Goal: Find contact information: Find contact information

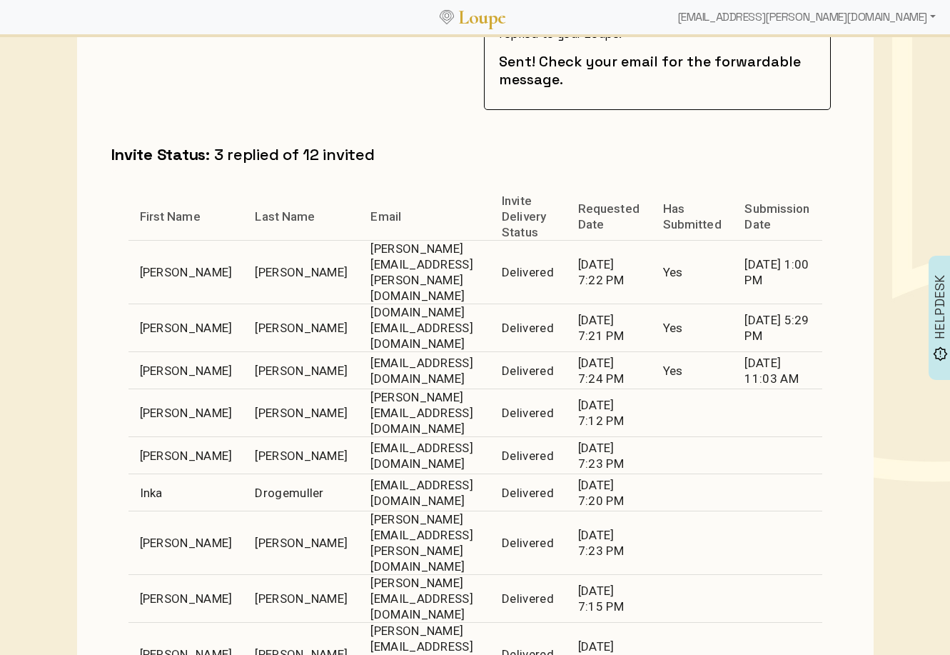
scroll to position [531, 0]
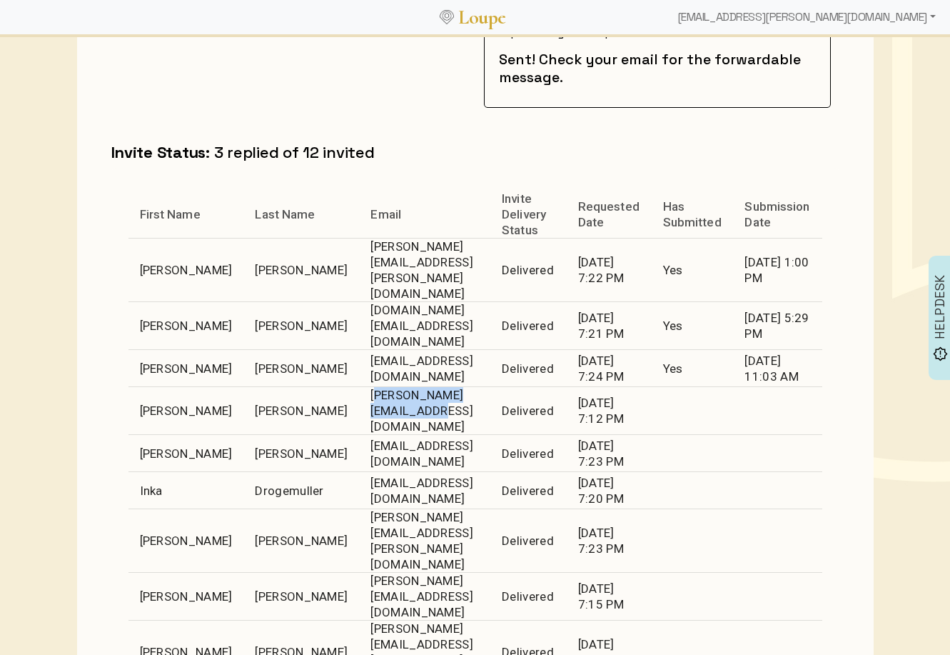
drag, startPoint x: 457, startPoint y: 343, endPoint x: 295, endPoint y: 345, distance: 162.1
click at [359, 387] on td "[PERSON_NAME][EMAIL_ADDRESS][DOMAIN_NAME]" at bounding box center [424, 411] width 131 height 48
copy td "[PERSON_NAME][EMAIL_ADDRESS][DOMAIN_NAME]"
drag, startPoint x: 370, startPoint y: 383, endPoint x: 297, endPoint y: 383, distance: 72.8
click at [359, 435] on td "[EMAIL_ADDRESS][DOMAIN_NAME]" at bounding box center [424, 453] width 131 height 37
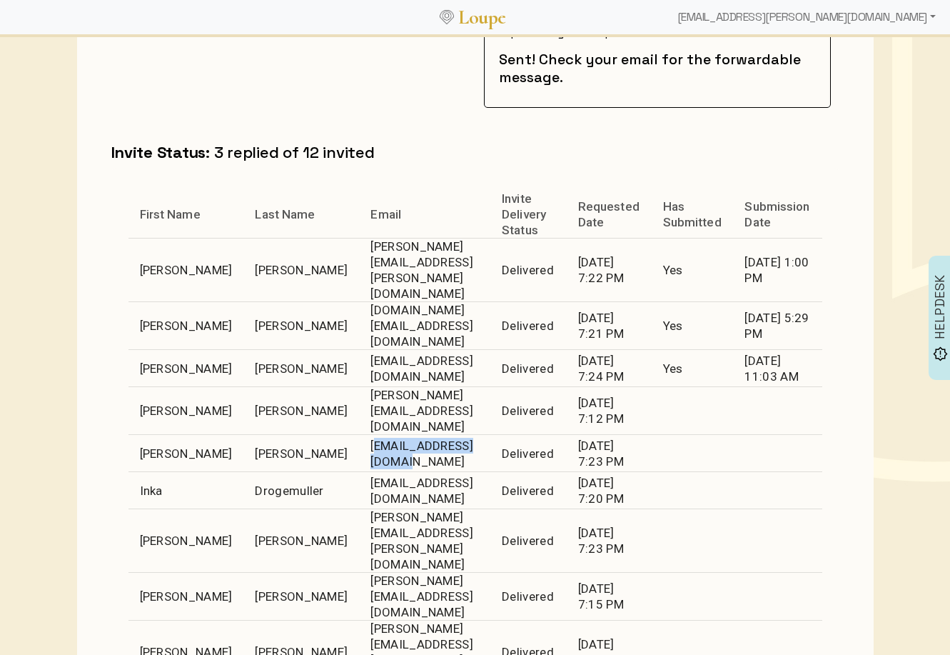
copy td "[EMAIL_ADDRESS][DOMAIN_NAME]"
drag, startPoint x: 505, startPoint y: 418, endPoint x: 302, endPoint y: 420, distance: 202.8
click at [359, 472] on td "[EMAIL_ADDRESS][DOMAIN_NAME]" at bounding box center [424, 490] width 131 height 37
copy td "[EMAIL_ADDRESS][DOMAIN_NAME]"
drag, startPoint x: 526, startPoint y: 456, endPoint x: 283, endPoint y: 456, distance: 242.8
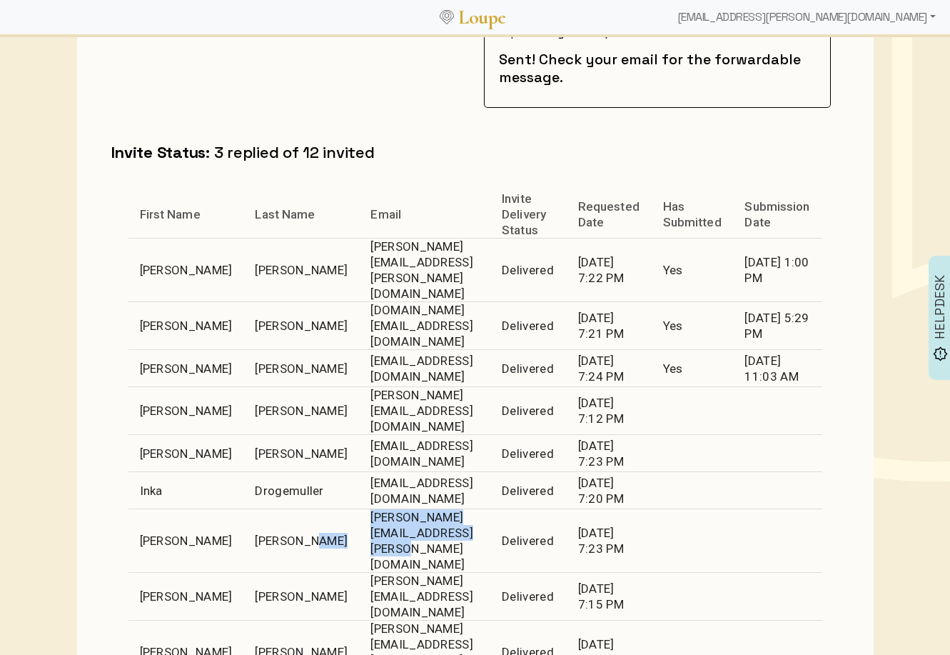
click at [283, 509] on tr "[PERSON_NAME] [PERSON_NAME][EMAIL_ADDRESS][PERSON_NAME][DOMAIN_NAME] Delivered …" at bounding box center [476, 541] width 694 height 64
copy tr "[PERSON_NAME][EMAIL_ADDRESS][PERSON_NAME][DOMAIN_NAME]"
drag, startPoint x: 418, startPoint y: 498, endPoint x: 298, endPoint y: 490, distance: 120.9
click at [359, 573] on td "[PERSON_NAME][EMAIL_ADDRESS][DOMAIN_NAME]" at bounding box center [424, 597] width 131 height 48
copy td "[PERSON_NAME][EMAIL_ADDRESS][DOMAIN_NAME]"
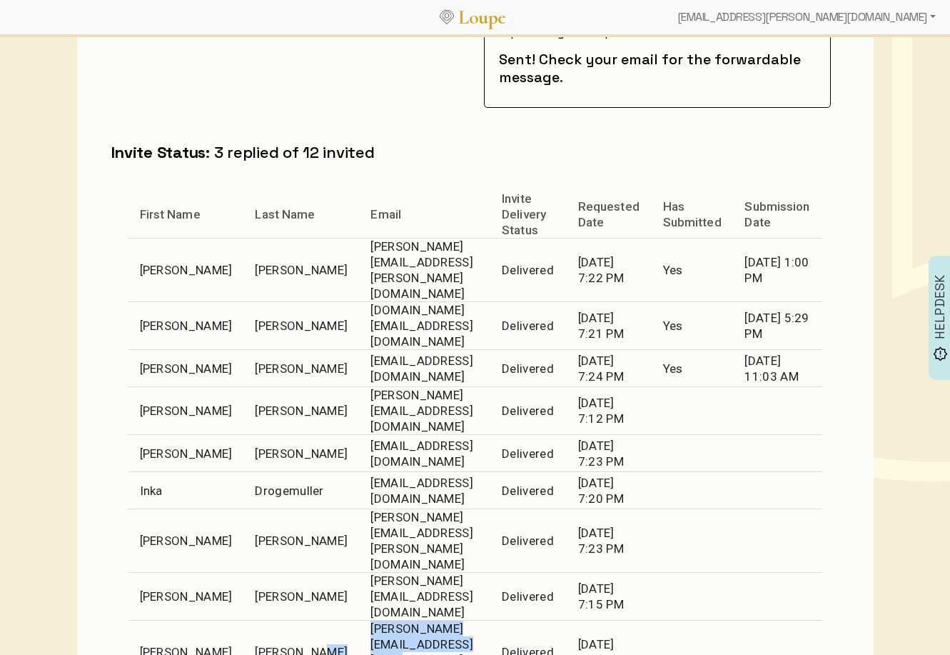
drag, startPoint x: 385, startPoint y: 531, endPoint x: 294, endPoint y: 535, distance: 90.8
click at [292, 575] on tr "[PERSON_NAME] [PERSON_NAME][EMAIL_ADDRESS][PERSON_NAME][DOMAIN_NAME] Delivered …" at bounding box center [476, 653] width 694 height 64
copy tr "[PERSON_NAME][EMAIL_ADDRESS][PERSON_NAME][DOMAIN_NAME]"
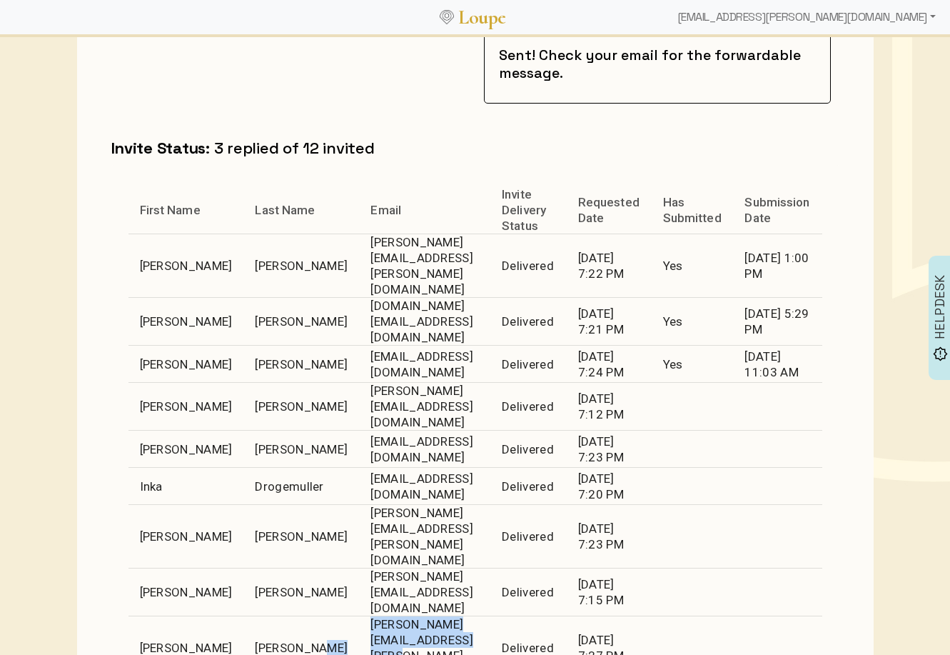
scroll to position [740, 0]
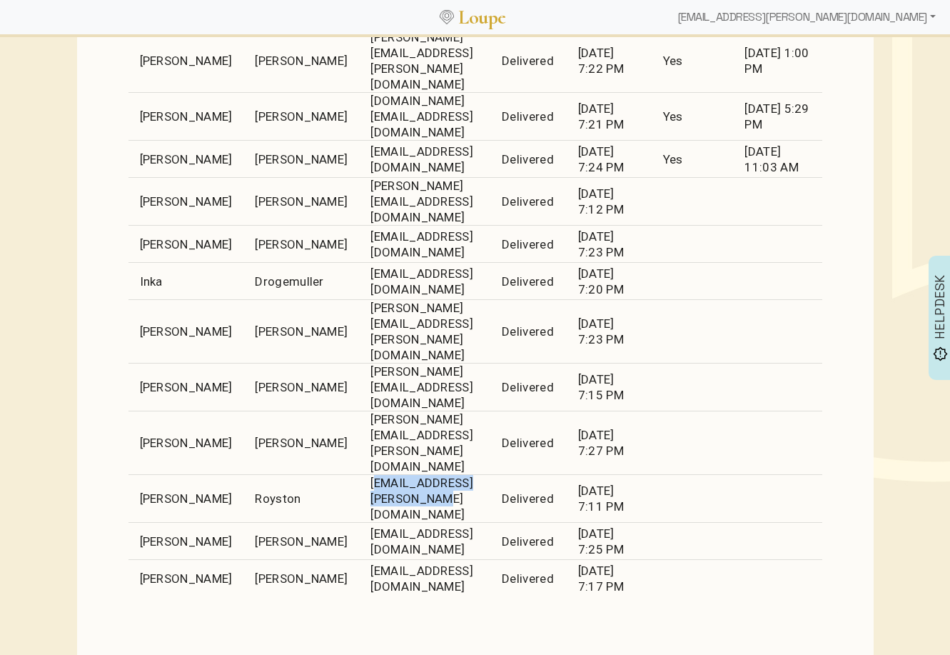
drag, startPoint x: 469, startPoint y: 359, endPoint x: 299, endPoint y: 356, distance: 170.0
click at [359, 475] on td "[EMAIL_ADDRESS][PERSON_NAME][DOMAIN_NAME]" at bounding box center [424, 499] width 131 height 48
copy td "[EMAIL_ADDRESS][PERSON_NAME][DOMAIN_NAME]"
drag, startPoint x: 478, startPoint y: 398, endPoint x: 301, endPoint y: 394, distance: 177.8
click at [359, 523] on td "[EMAIL_ADDRESS][DOMAIN_NAME]" at bounding box center [424, 541] width 131 height 37
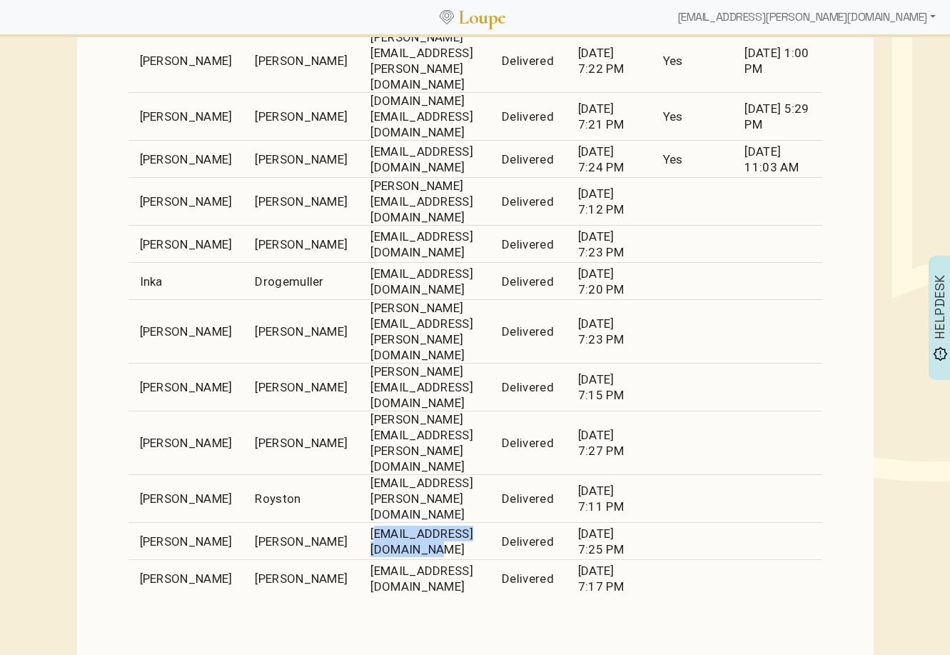
copy td "[EMAIL_ADDRESS][DOMAIN_NAME]"
drag, startPoint x: 438, startPoint y: 433, endPoint x: 288, endPoint y: 431, distance: 149.3
click at [288, 560] on tr "[PERSON_NAME] [EMAIL_ADDRESS][DOMAIN_NAME] Delivered [DATE] 7:17 PM" at bounding box center [476, 578] width 694 height 37
